Goal: Information Seeking & Learning: Find specific page/section

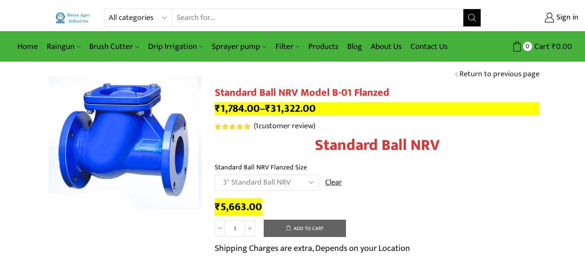
select select "3-standard-ball-nrv"
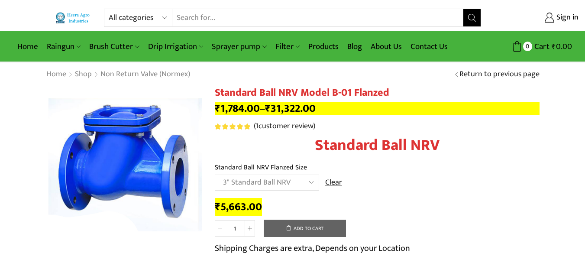
click at [195, 20] on input "Search input" at bounding box center [317, 17] width 291 height 17
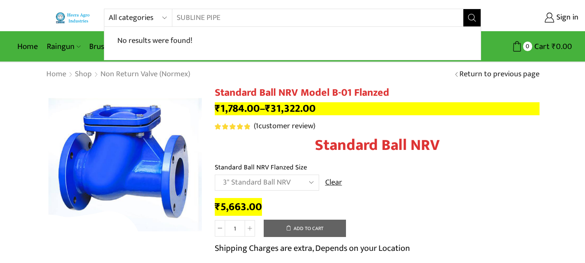
type input "SUBLINE PIPE"
click at [463, 9] on button "Search" at bounding box center [471, 17] width 17 height 17
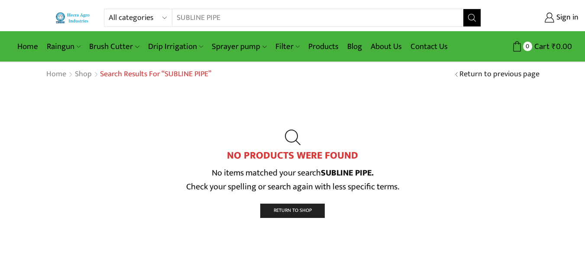
click at [207, 17] on input "SUBLINE PIPE" at bounding box center [312, 17] width 280 height 17
type input "RAINPIPE PIPE"
click at [463, 9] on button "Search" at bounding box center [471, 17] width 17 height 17
click at [262, 19] on input "RAINPIPE PIPE" at bounding box center [312, 17] width 280 height 17
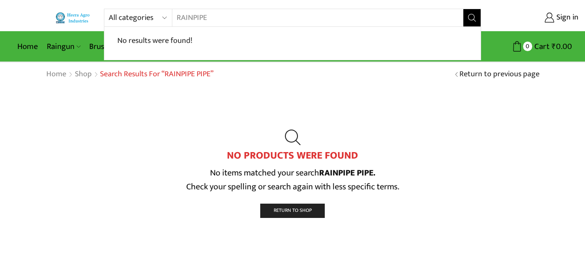
type input "RAINPIPE"
click at [471, 15] on icon "Search button" at bounding box center [472, 18] width 8 height 8
